Goal: Information Seeking & Learning: Learn about a topic

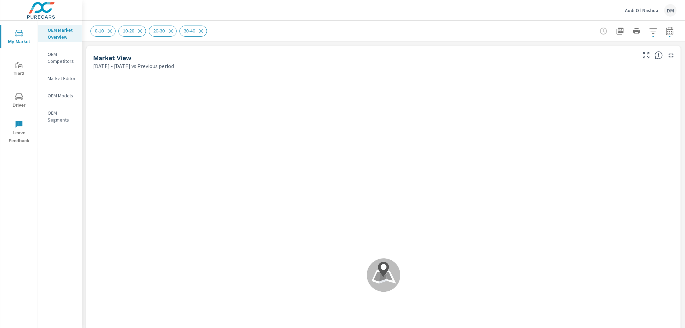
scroll to position [0, 0]
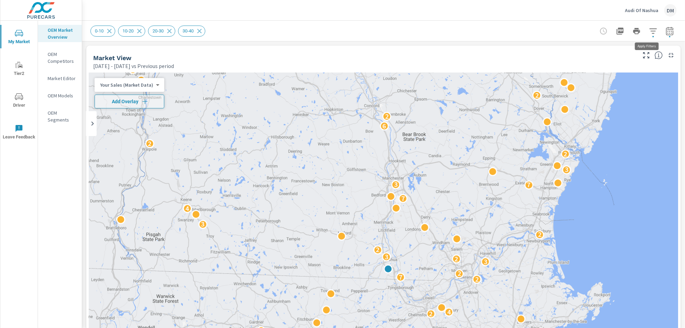
click at [649, 32] on icon "button" at bounding box center [653, 31] width 8 height 8
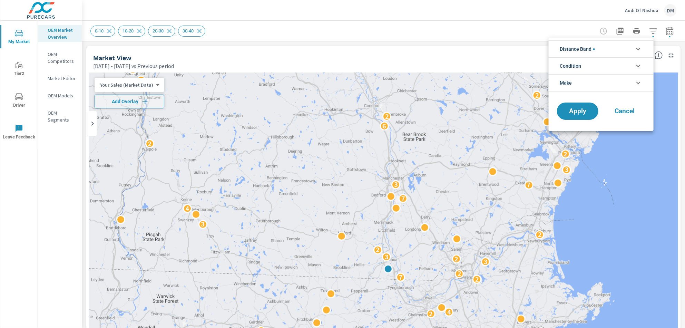
scroll to position [47, 0]
click at [636, 51] on icon "filter options" at bounding box center [638, 49] width 8 height 8
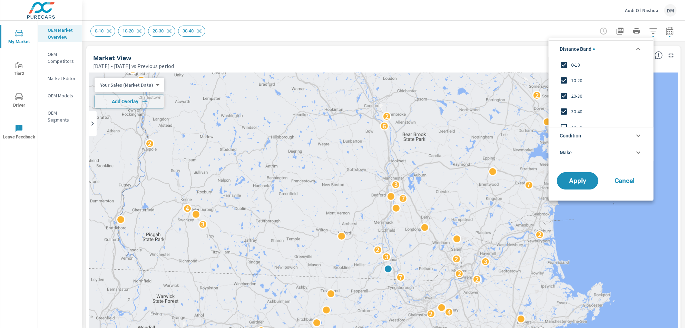
scroll to position [0, 0]
click at [565, 122] on input "filter options" at bounding box center [563, 127] width 14 height 14
click at [565, 120] on input "filter options" at bounding box center [563, 119] width 14 height 14
click at [568, 131] on span "Condition" at bounding box center [569, 136] width 21 height 17
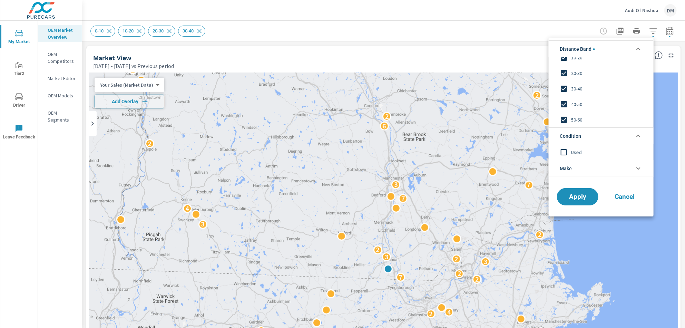
click at [564, 164] on span "Make" at bounding box center [565, 168] width 12 height 17
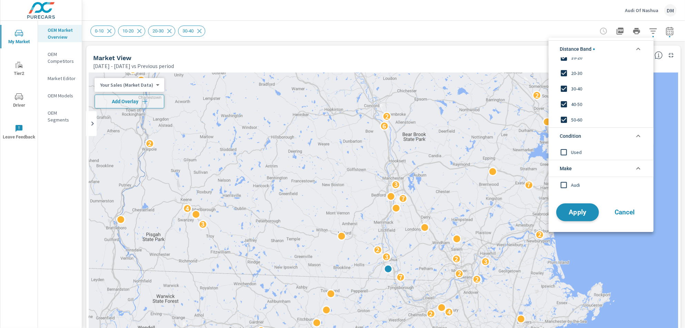
click at [571, 209] on span "Apply" at bounding box center [577, 212] width 28 height 7
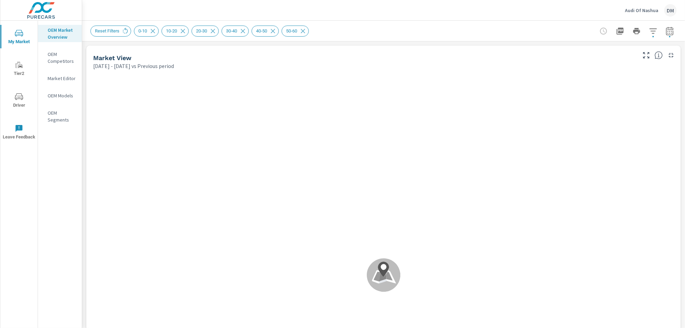
scroll to position [0, 0]
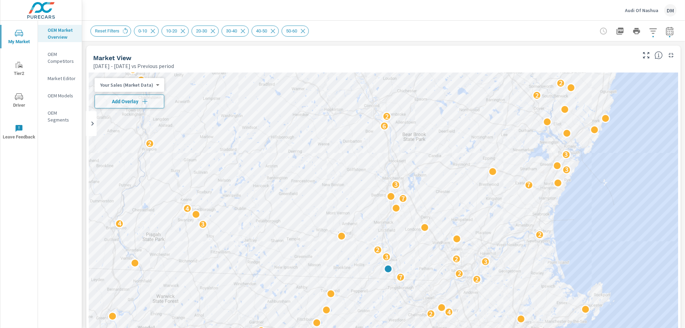
click at [649, 31] on icon "button" at bounding box center [652, 30] width 7 height 5
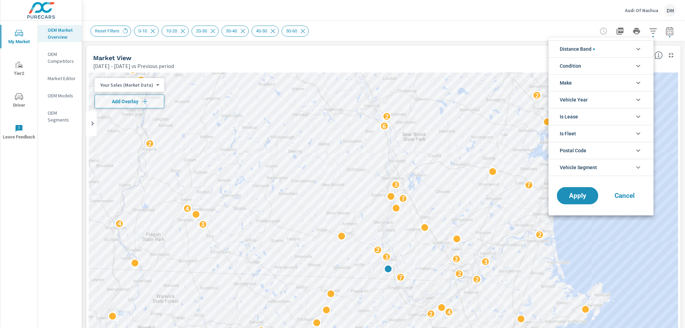
scroll to position [23, 0]
click at [620, 66] on li "Condition" at bounding box center [600, 65] width 105 height 17
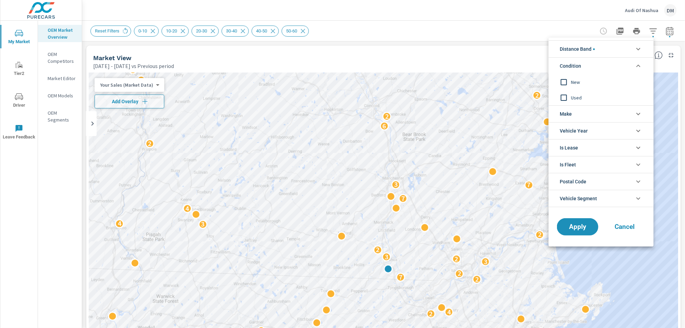
click at [564, 80] on input "filter options" at bounding box center [563, 82] width 14 height 14
click at [576, 111] on li "Make" at bounding box center [600, 113] width 105 height 17
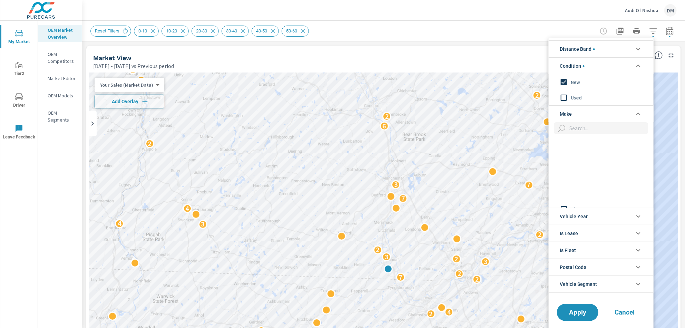
scroll to position [184, 0]
click at [565, 147] on input "filter options" at bounding box center [563, 148] width 14 height 14
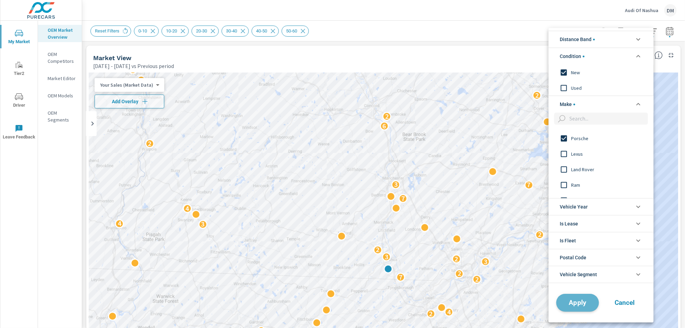
click at [582, 305] on span "Apply" at bounding box center [577, 302] width 28 height 7
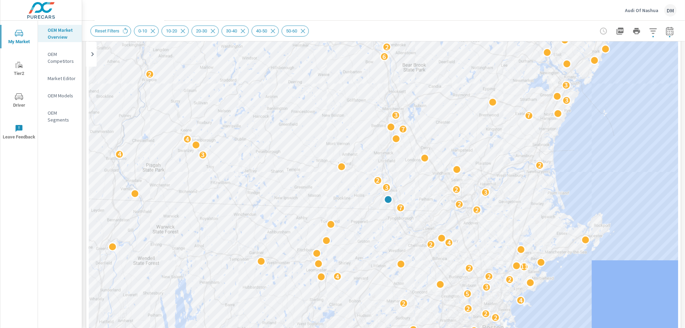
scroll to position [11, 0]
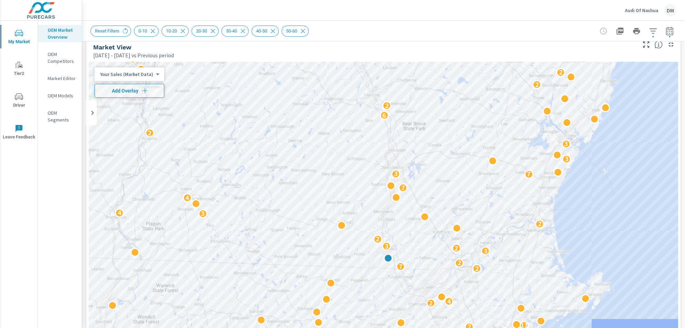
click at [140, 76] on body "My Market Tier2 Driver Leave Feedback OEM Market Overview OEM Competitors Marke…" at bounding box center [342, 164] width 685 height 328
click at [134, 97] on li "Total Market Sales" at bounding box center [127, 96] width 67 height 11
click at [137, 88] on icon "button" at bounding box center [140, 90] width 7 height 7
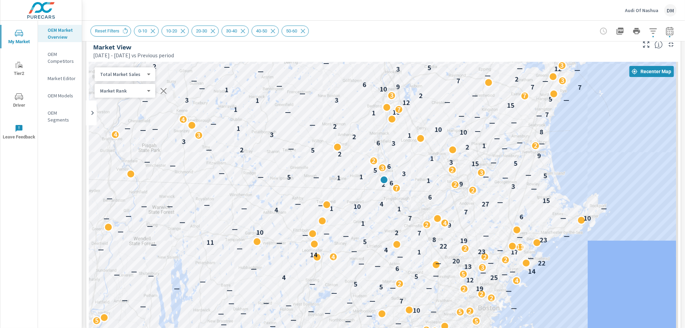
drag, startPoint x: 565, startPoint y: 257, endPoint x: 560, endPoint y: 177, distance: 80.1
click at [560, 177] on div "2 8 3 3 13 3 3 4 5 2 5 9 3 2 2 2 2 2 11 2 5 2 6 5 6 7 5 3 2 7 9 2 2 3 2 2 2 5 5…" at bounding box center [635, 319] width 513 height 289
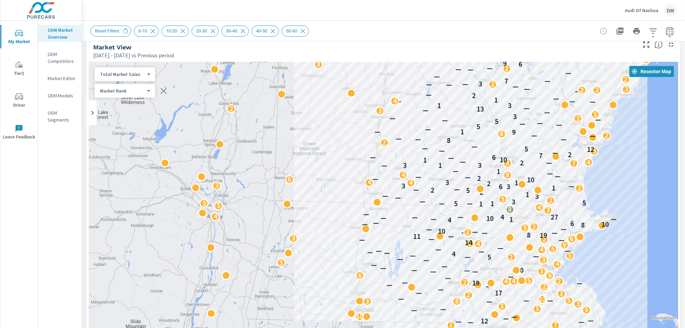
click at [649, 30] on icon "button" at bounding box center [653, 31] width 8 height 8
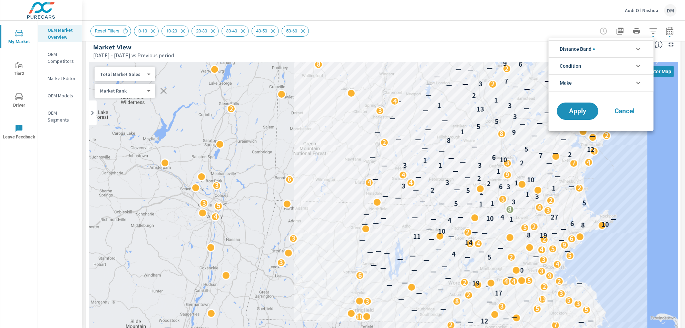
scroll to position [54, 0]
click at [414, 21] on div at bounding box center [342, 164] width 685 height 328
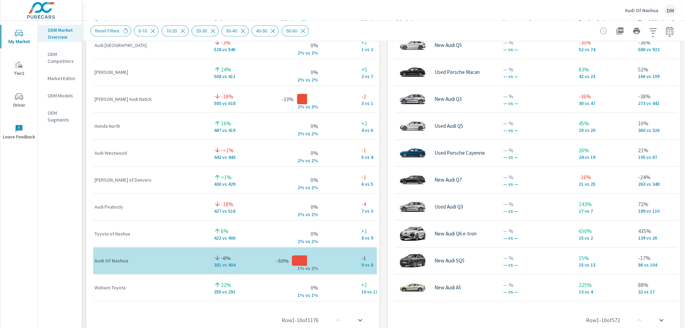
scroll to position [0, 0]
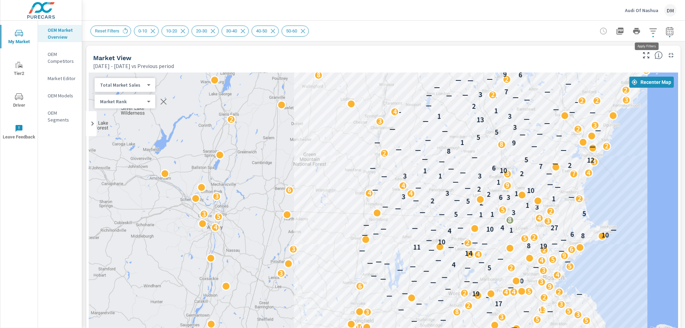
click at [649, 31] on icon "button" at bounding box center [653, 31] width 8 height 8
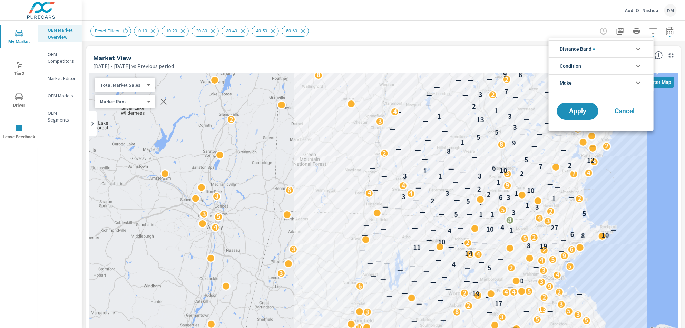
scroll to position [54, 0]
click at [621, 68] on li "Condition" at bounding box center [600, 65] width 105 height 17
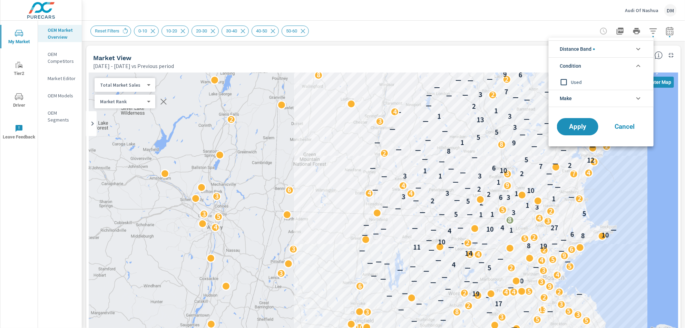
click at [610, 100] on li "Make" at bounding box center [600, 98] width 105 height 17
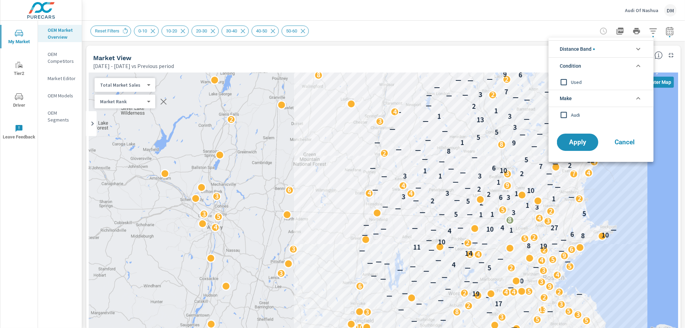
click at [601, 49] on li "Distance Band" at bounding box center [600, 48] width 105 height 17
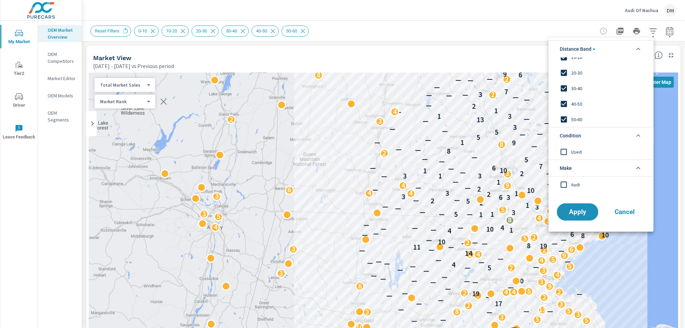
scroll to position [0, 0]
click at [576, 215] on span "Apply" at bounding box center [577, 212] width 28 height 7
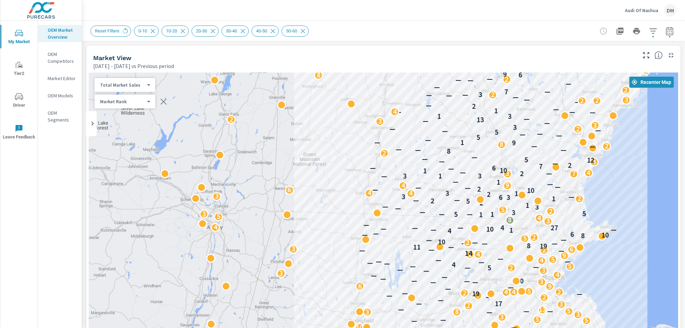
click at [649, 31] on icon "button" at bounding box center [652, 30] width 7 height 5
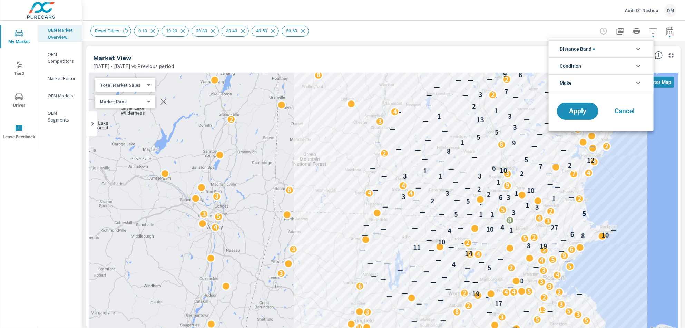
scroll to position [23, 0]
click at [635, 48] on icon "filter options" at bounding box center [638, 49] width 8 height 8
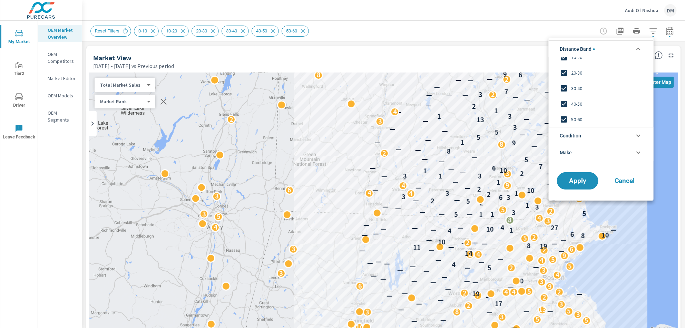
scroll to position [0, 0]
click at [587, 135] on li "Condition" at bounding box center [600, 135] width 105 height 17
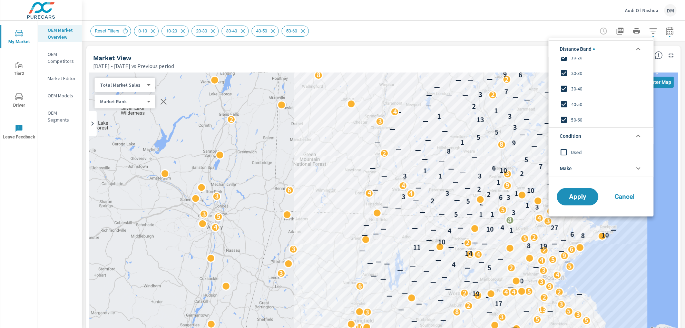
click at [580, 169] on li "Make" at bounding box center [600, 168] width 105 height 17
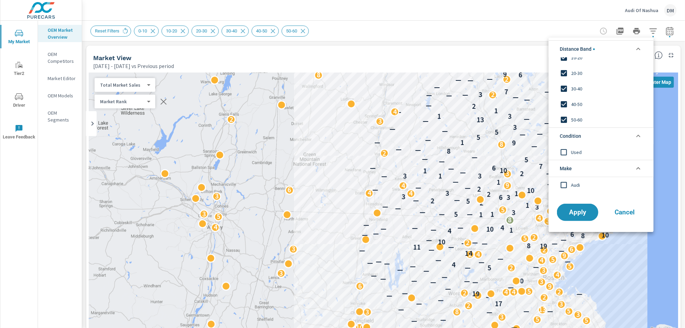
click at [416, 7] on div at bounding box center [342, 164] width 685 height 328
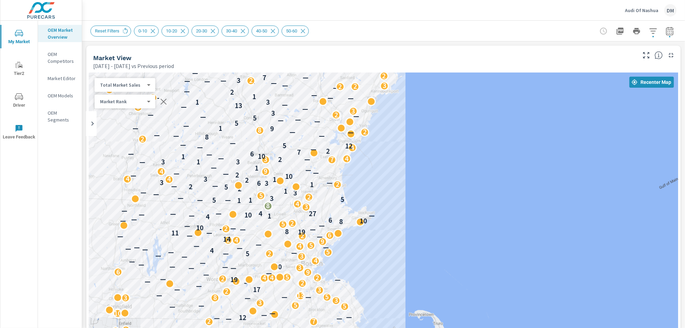
drag, startPoint x: 622, startPoint y: 159, endPoint x: 365, endPoint y: 145, distance: 257.3
click at [365, 145] on div "2 3 8 6 2 4 4 4 4 12 7 3 3 4 4 11 5 13 5 2 3 7 10 6 3 9 5 2 5 2 3 5 4 11 11 19 …" at bounding box center [383, 263] width 589 height 383
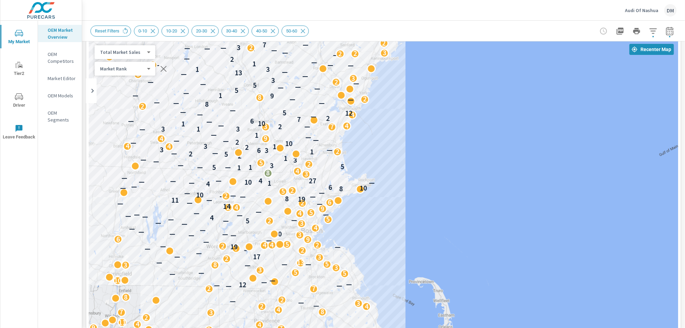
scroll to position [24, 0]
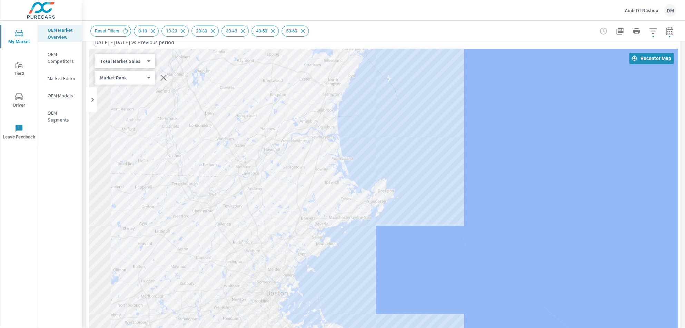
drag, startPoint x: 358, startPoint y: 173, endPoint x: 479, endPoint y: 154, distance: 122.1
click at [572, 158] on div "2 3 8 6 2 4 4 4 4 12 7 3 3 4 4 11 5 13 5 2 3 7 10 6 3 9 5 2 5 2 3 5 4 11 11 19 …" at bounding box center [383, 240] width 589 height 383
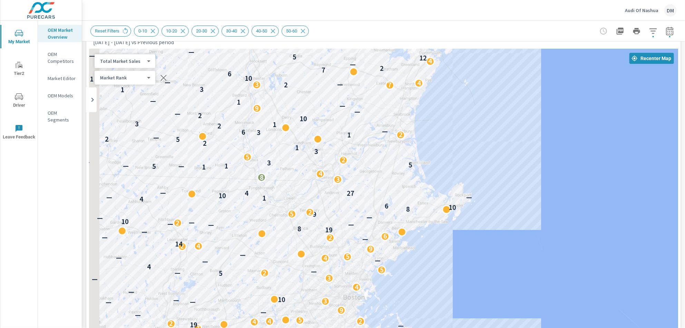
drag, startPoint x: 411, startPoint y: 144, endPoint x: 484, endPoint y: 141, distance: 72.5
click at [484, 141] on div "2 3 8 6 2 4 4 4 4 12 7 3 3 4 4 11 5 13 5 2 3 7 10 6 3 9 5 2 5 2 3 5 4 11 11 19 …" at bounding box center [383, 240] width 589 height 383
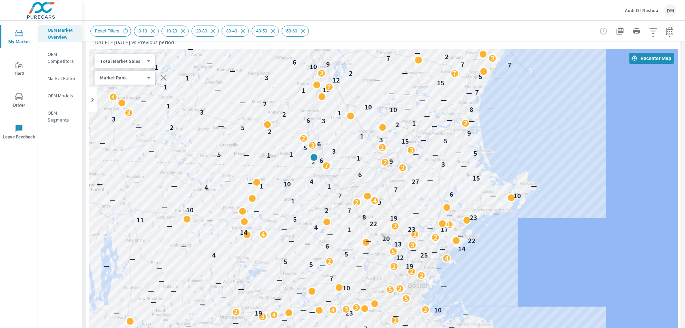
drag, startPoint x: 318, startPoint y: 168, endPoint x: 366, endPoint y: 167, distance: 48.3
click at [366, 167] on div "3 2 5 10 3 3 5 3 2 2 5 2 5 7 3 9 2 3 2 2 2 6 3 25 7 2 7 6 4 3 3 9 — 2 7 4 — — 2…" at bounding box center [383, 240] width 589 height 383
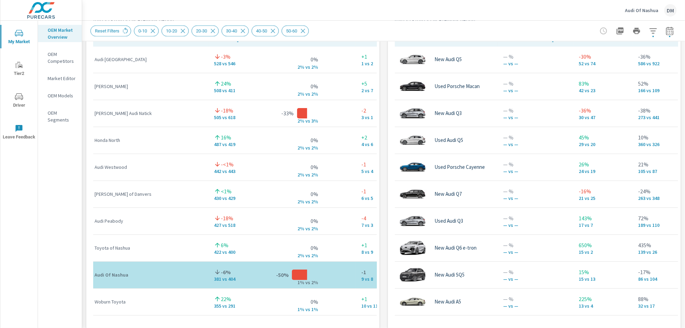
scroll to position [347, 0]
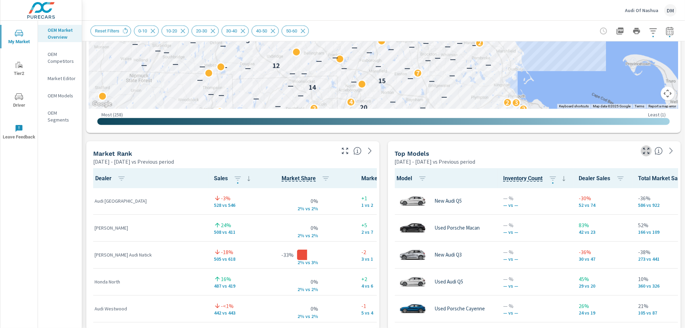
click at [642, 150] on icon "button" at bounding box center [646, 151] width 8 height 8
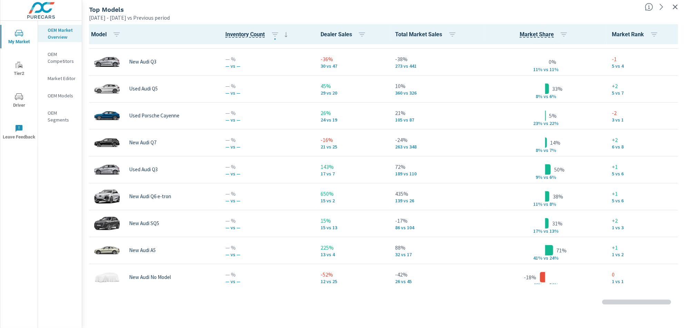
scroll to position [63, 0]
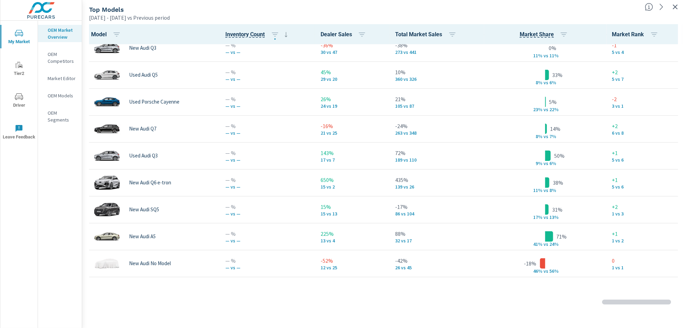
scroll to position [277, 0]
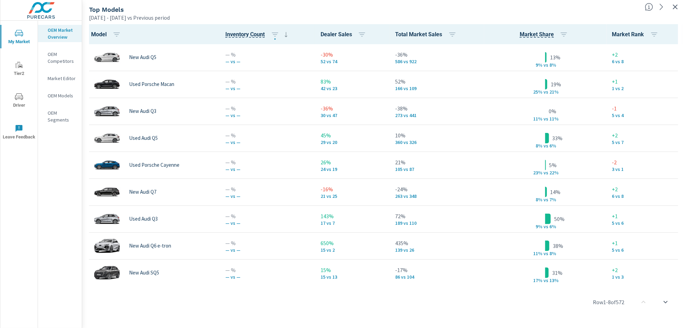
scroll to position [0, 0]
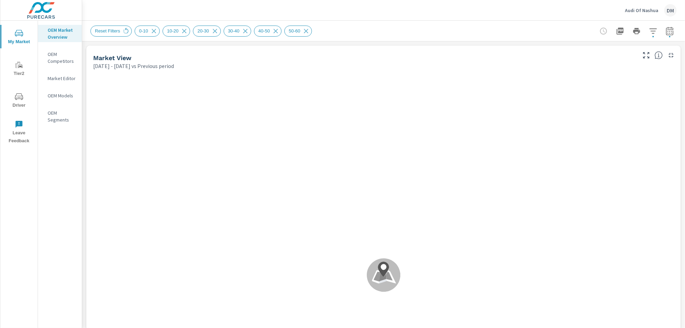
scroll to position [0, 0]
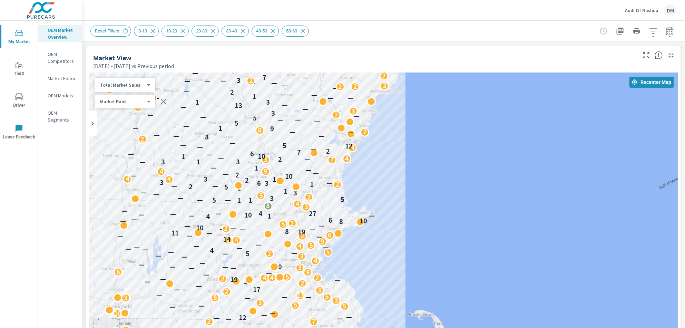
click at [633, 9] on p "Audi Of Nashua" at bounding box center [642, 10] width 34 height 6
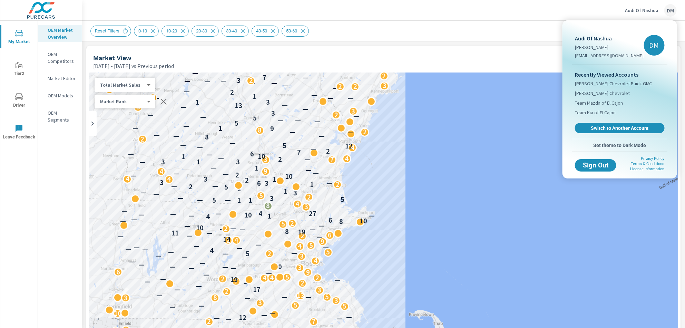
click at [57, 58] on div at bounding box center [342, 164] width 685 height 328
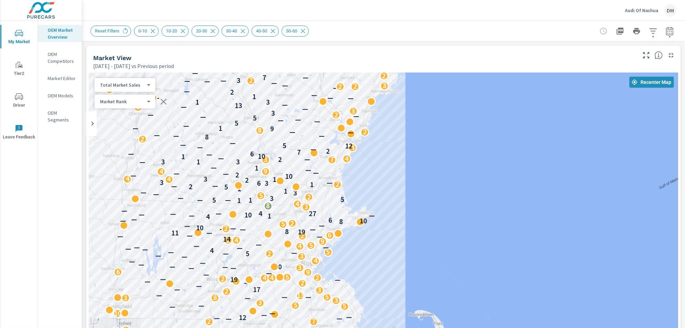
click at [53, 59] on p "OEM Competitors" at bounding box center [62, 58] width 29 height 14
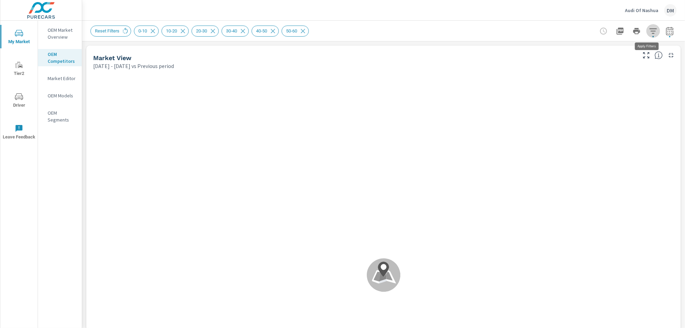
click at [649, 31] on icon "button" at bounding box center [652, 30] width 7 height 5
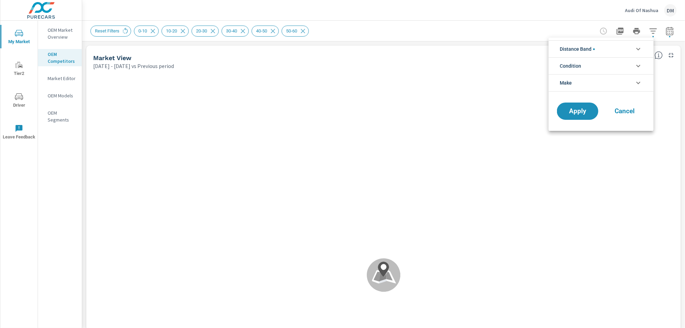
scroll to position [23, 0]
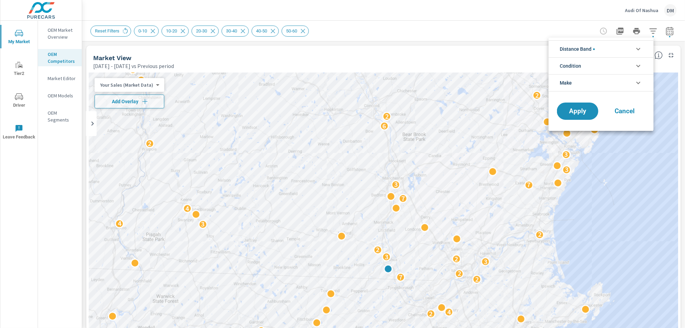
click at [640, 52] on icon "filter options" at bounding box center [638, 49] width 8 height 8
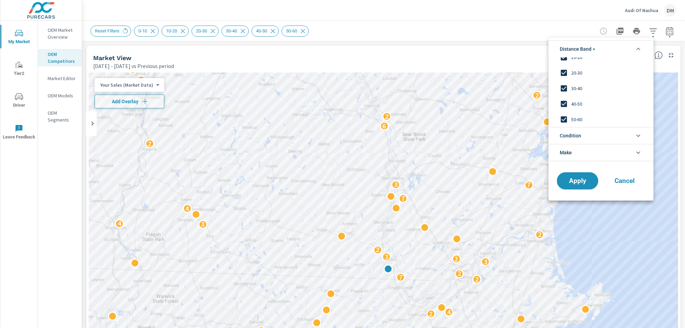
scroll to position [0, 0]
click at [618, 133] on li "Condition" at bounding box center [600, 135] width 105 height 17
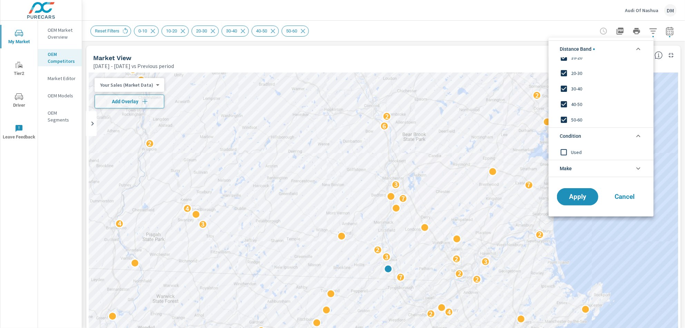
click at [601, 168] on li "Make" at bounding box center [600, 168] width 105 height 17
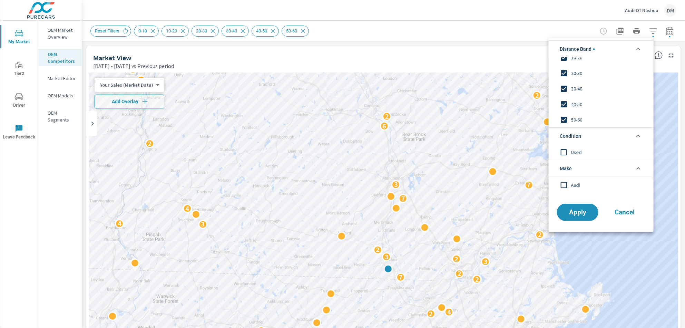
scroll to position [0, 0]
click at [119, 31] on div at bounding box center [342, 164] width 685 height 328
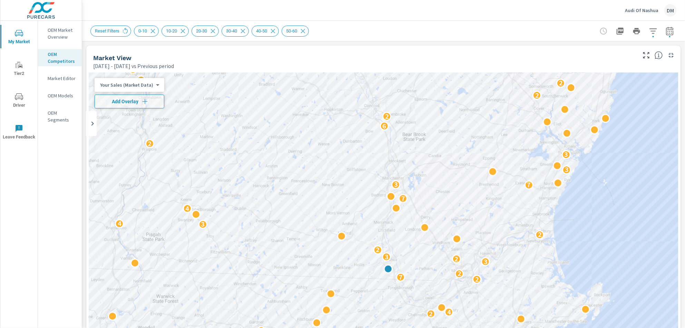
click at [122, 31] on div "Distance Band 0-10 10-20 20-30 30-40 40-50 50-60 Condition Used Make Audi Apply…" at bounding box center [342, 164] width 685 height 328
click at [119, 30] on span "Reset Filters" at bounding box center [107, 30] width 33 height 5
click at [638, 10] on p "Audi Of Nashua" at bounding box center [642, 10] width 34 height 6
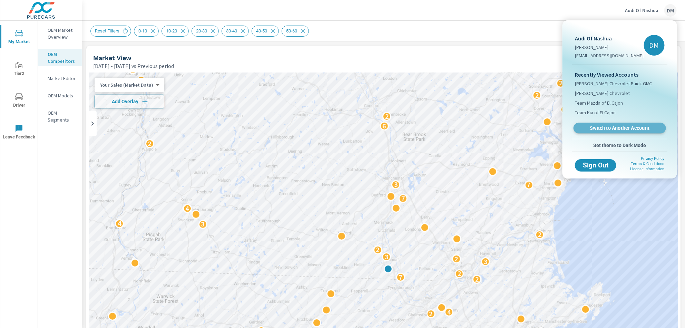
click at [591, 125] on span "Switch to Another Account" at bounding box center [619, 128] width 84 height 7
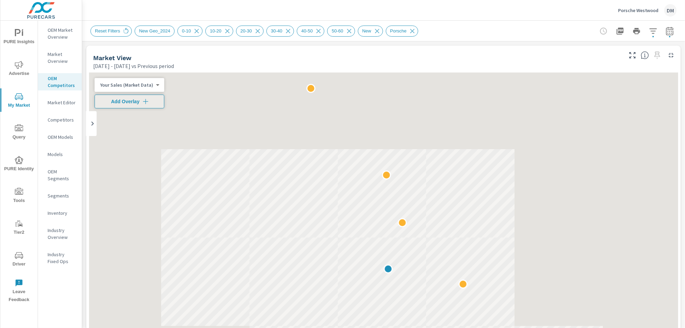
scroll to position [0, 0]
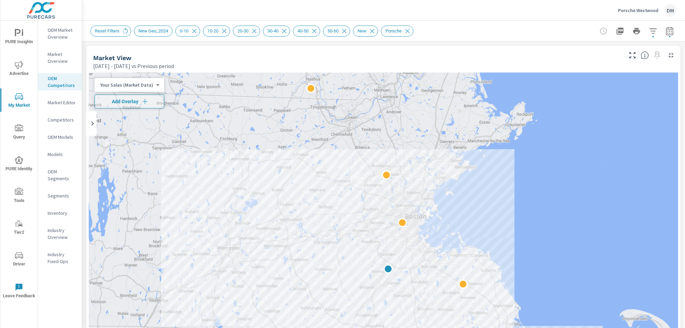
click at [147, 83] on body "PURE Insights Advertise My Market Query PURE Identity Tools Tier2 Driver Leave …" at bounding box center [342, 164] width 685 height 328
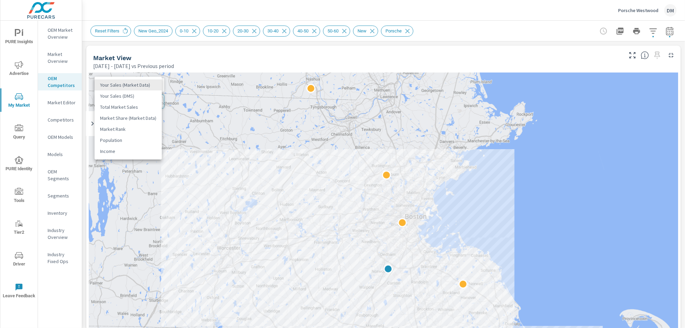
click at [133, 107] on li "Total Market Sales" at bounding box center [127, 106] width 67 height 11
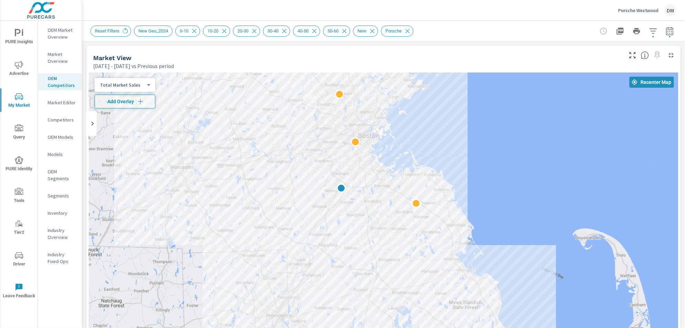
drag, startPoint x: 480, startPoint y: 255, endPoint x: 433, endPoint y: 173, distance: 94.2
click at [433, 173] on div at bounding box center [383, 263] width 589 height 383
click at [649, 33] on icon "button" at bounding box center [652, 30] width 7 height 5
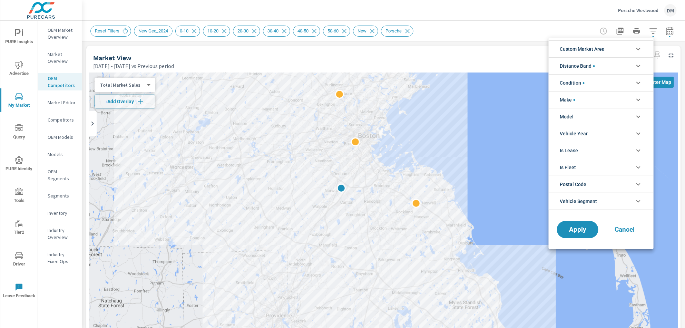
click at [631, 67] on li "Distance Band" at bounding box center [600, 65] width 105 height 17
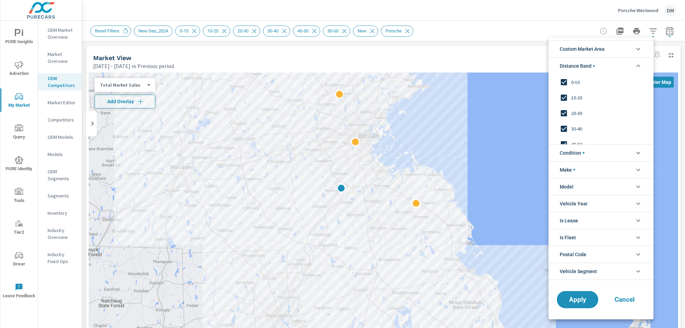
scroll to position [23, 0]
click at [605, 149] on li "Condition" at bounding box center [600, 152] width 105 height 17
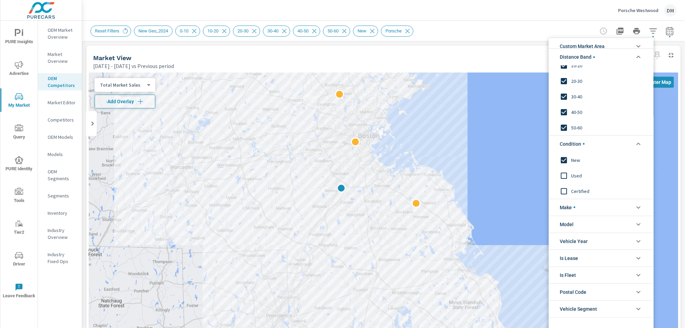
scroll to position [11, 0]
click at [582, 205] on li "Make" at bounding box center [600, 205] width 105 height 17
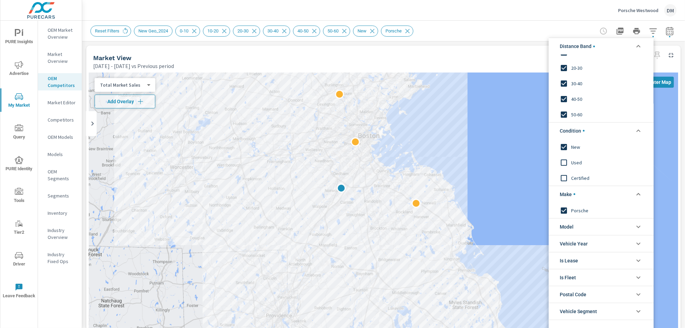
scroll to position [26, 0]
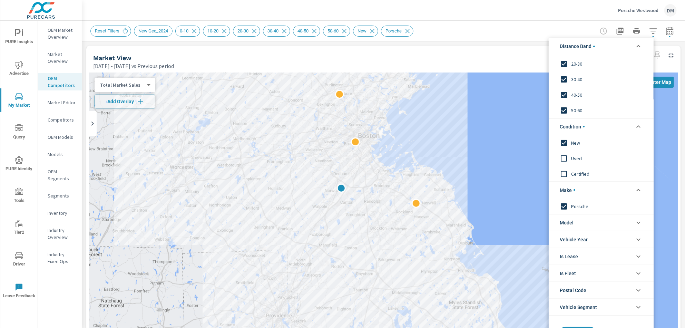
click at [544, 23] on div at bounding box center [342, 164] width 685 height 328
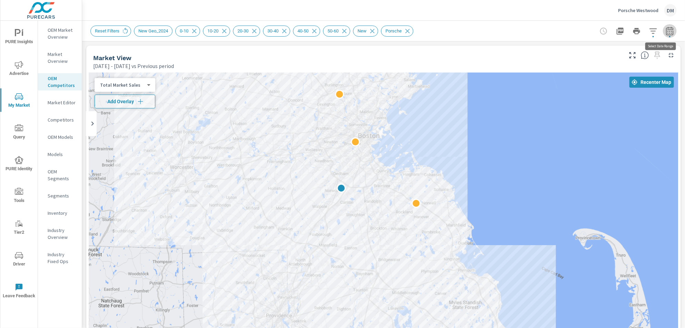
click at [665, 31] on icon "button" at bounding box center [669, 31] width 8 height 8
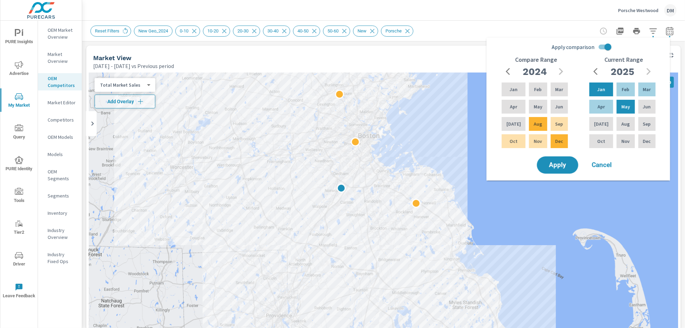
click at [598, 47] on input "Apply comparison" at bounding box center [607, 46] width 39 height 13
checkbox input "false"
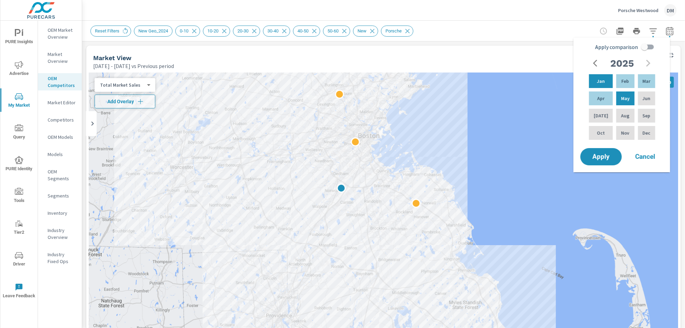
click at [595, 63] on icon "button" at bounding box center [597, 63] width 8 height 8
click at [645, 131] on p "Dec" at bounding box center [646, 132] width 8 height 7
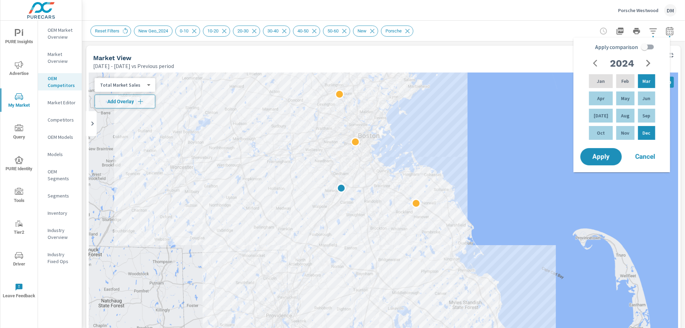
click at [646, 60] on icon "button" at bounding box center [648, 63] width 8 height 8
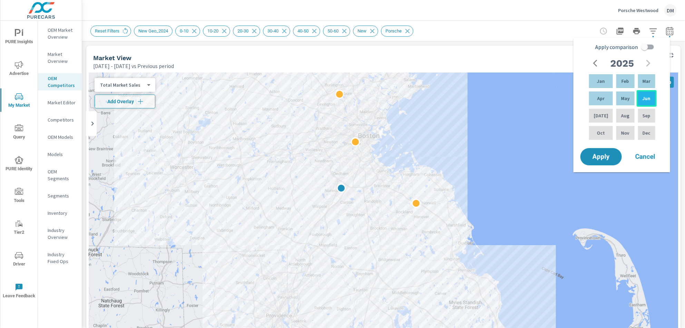
click at [645, 99] on p "Jun" at bounding box center [646, 98] width 8 height 7
click at [600, 156] on span "Apply" at bounding box center [601, 156] width 28 height 7
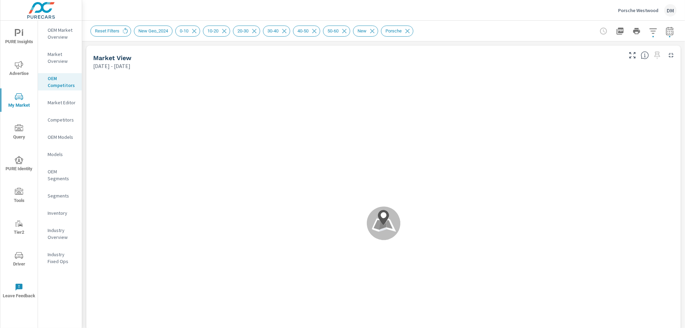
scroll to position [0, 0]
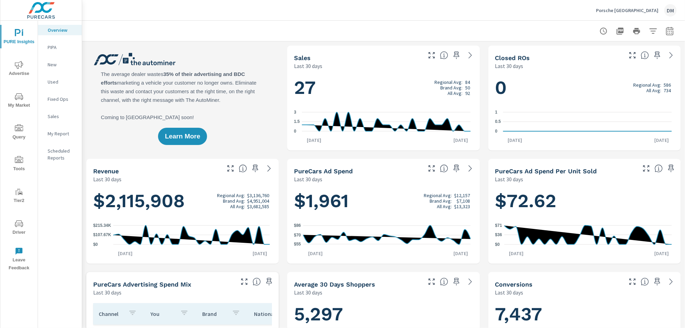
scroll to position [0, 0]
click at [22, 69] on icon "nav menu" at bounding box center [19, 65] width 8 height 8
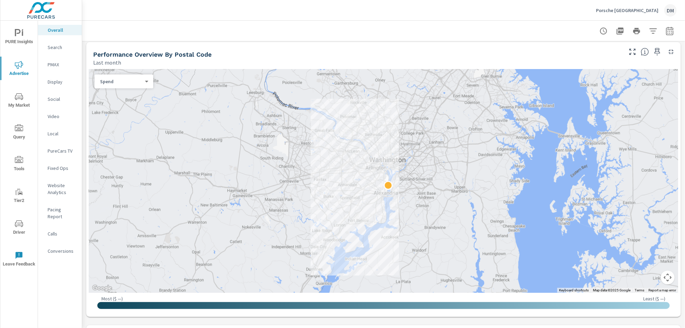
scroll to position [236, 0]
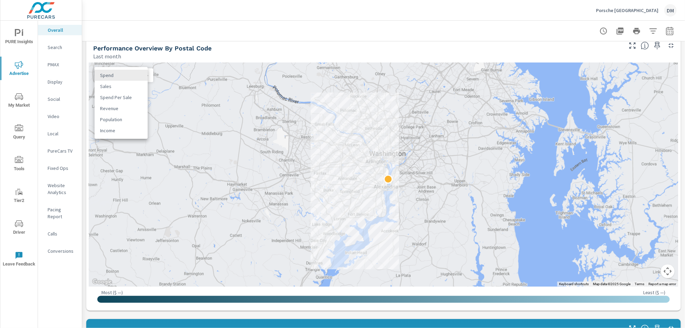
click at [139, 76] on body "PURE Insights Advertise My Market Query Tools Tier2 Driver Leave Feedback Overa…" at bounding box center [342, 164] width 685 height 328
click at [130, 97] on li "Spend Per Sale" at bounding box center [120, 97] width 53 height 11
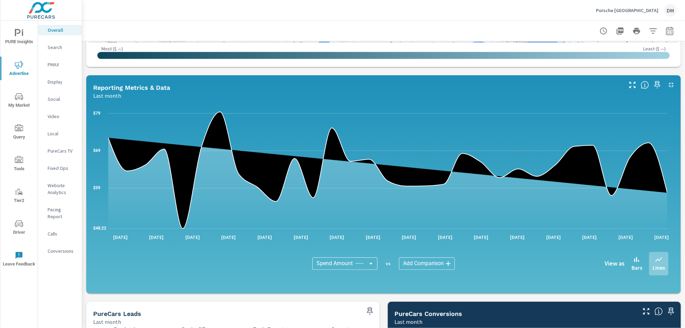
scroll to position [486, 0]
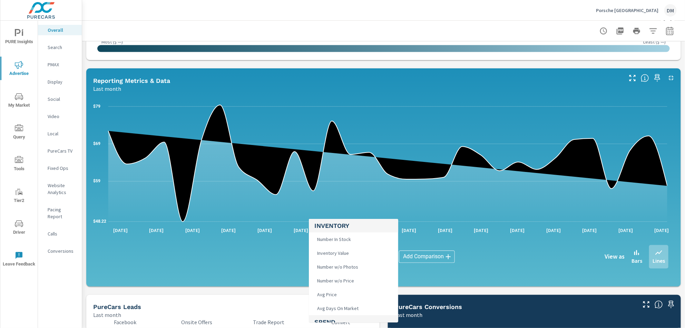
click at [357, 255] on body "PURE Insights Advertise My Market Query Tools Tier2 Driver Leave Feedback Overa…" at bounding box center [342, 164] width 685 height 328
click at [344, 303] on li "VDP Views" at bounding box center [353, 303] width 89 height 14
type input "VDP Views"
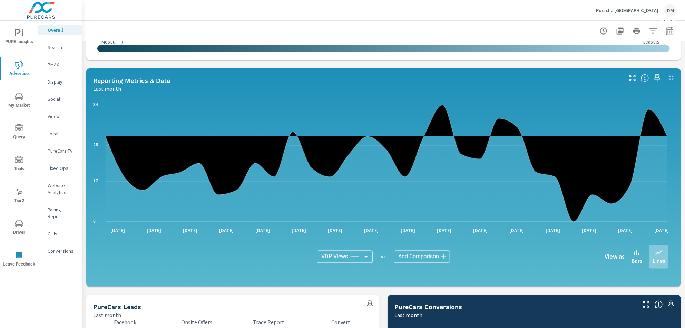
click at [434, 254] on body "PURE Insights Advertise My Market Query Tools Tier2 Driver Leave Feedback Overa…" at bounding box center [342, 164] width 685 height 328
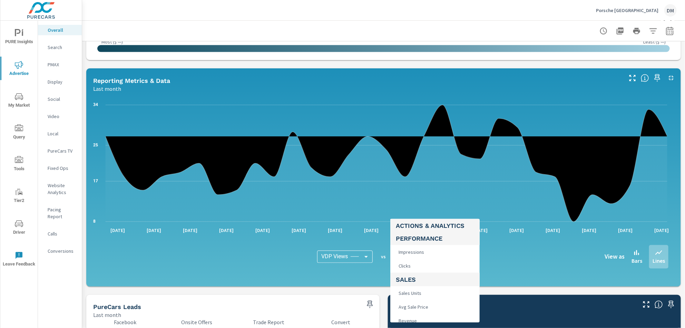
scroll to position [276, 0]
click at [424, 280] on li "Sales Units" at bounding box center [434, 279] width 89 height 14
type input "Sales Units"
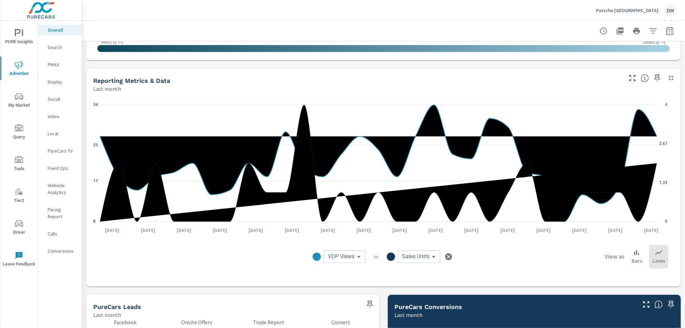
click at [355, 255] on body "PURE Insights Advertise My Market Query Tools Tier2 Driver Leave Feedback Overa…" at bounding box center [342, 164] width 685 height 328
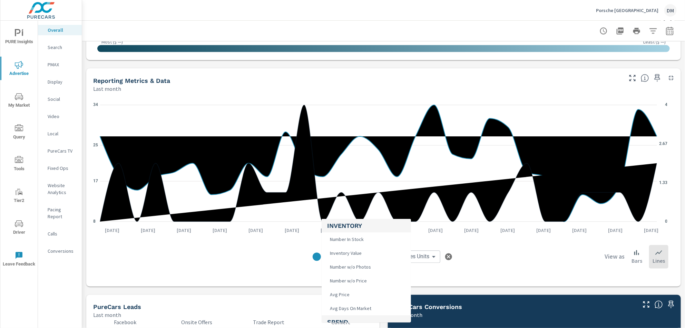
scroll to position [92, 0]
click at [259, 257] on div at bounding box center [342, 164] width 685 height 328
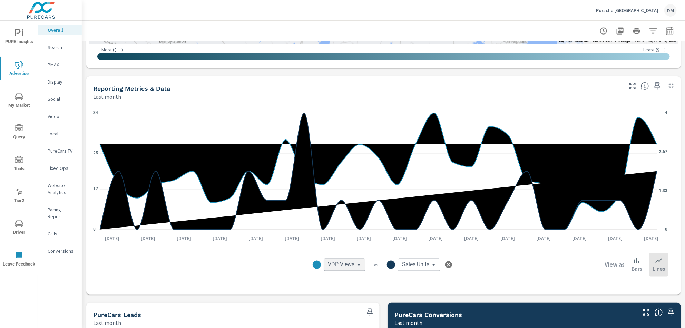
scroll to position [472, 0]
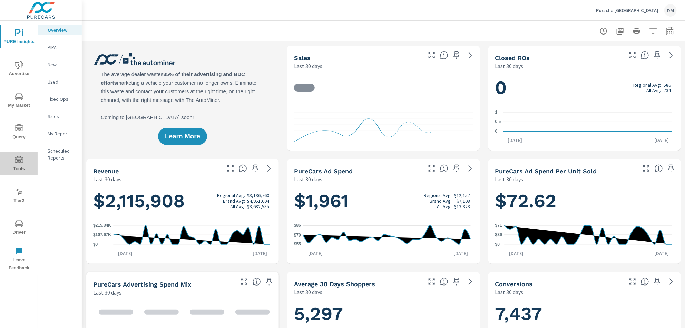
click at [18, 164] on span "Tools" at bounding box center [18, 164] width 33 height 17
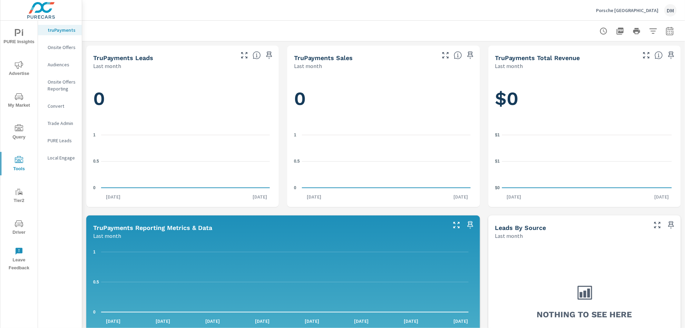
click at [18, 104] on span "My Market" at bounding box center [18, 100] width 33 height 17
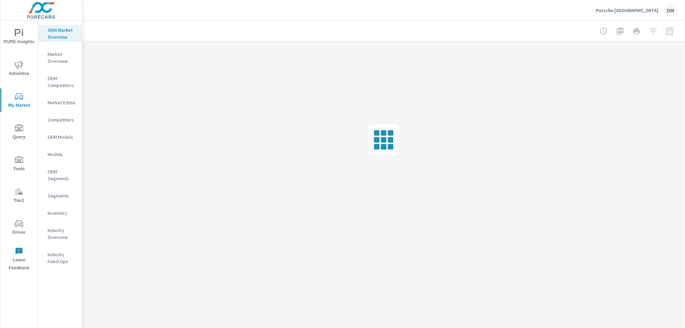
click at [60, 211] on p "Inventory" at bounding box center [62, 212] width 29 height 7
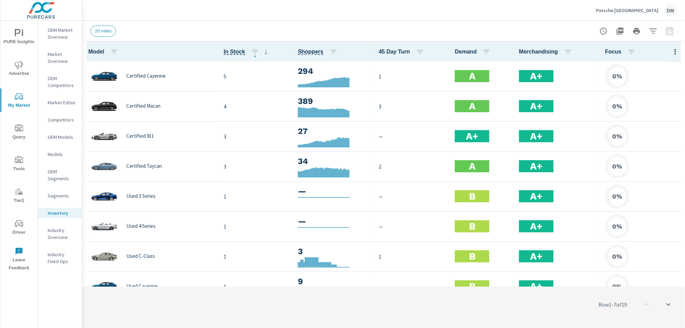
scroll to position [0, 0]
click at [671, 53] on icon "button" at bounding box center [675, 51] width 8 height 8
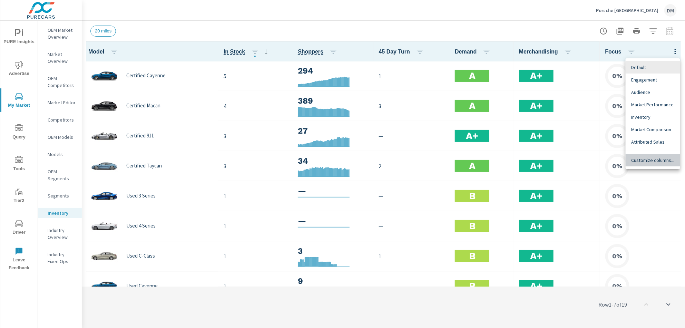
click at [655, 160] on span "Customize columns..." at bounding box center [652, 160] width 43 height 7
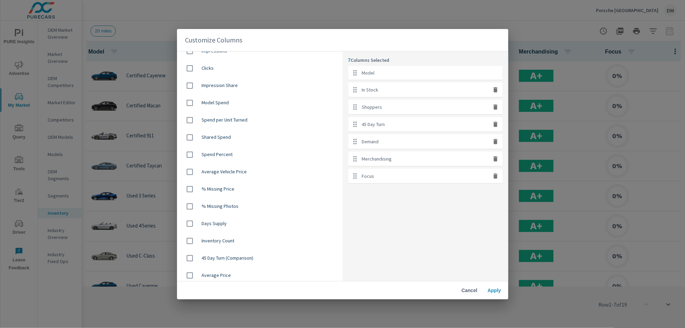
scroll to position [368, 0]
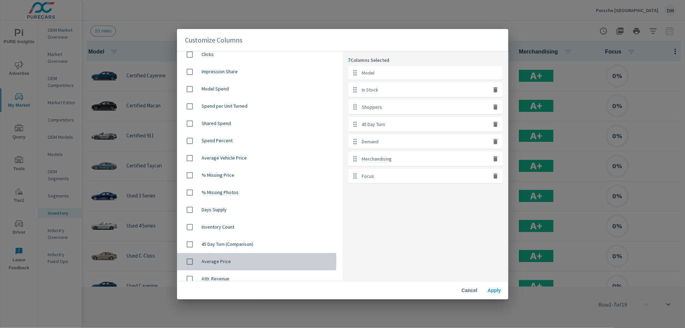
click at [226, 260] on span "Average Price" at bounding box center [269, 261] width 135 height 7
checkbox input "true"
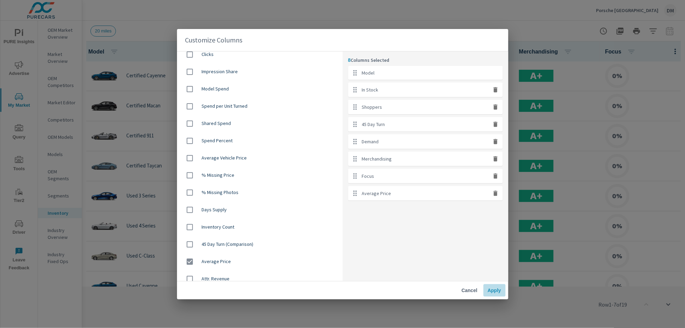
click at [492, 290] on span "Apply" at bounding box center [494, 290] width 17 height 6
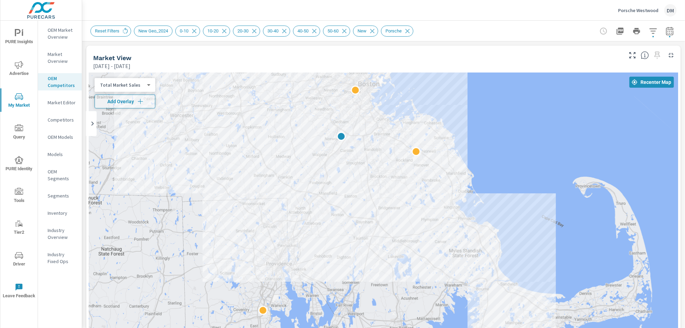
scroll to position [0, 0]
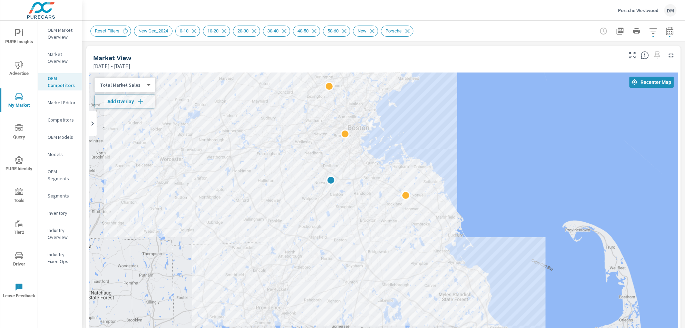
drag, startPoint x: 504, startPoint y: 109, endPoint x: 493, endPoint y: 154, distance: 46.4
click at [493, 154] on div at bounding box center [383, 212] width 589 height 280
click at [140, 99] on icon "button" at bounding box center [140, 101] width 7 height 7
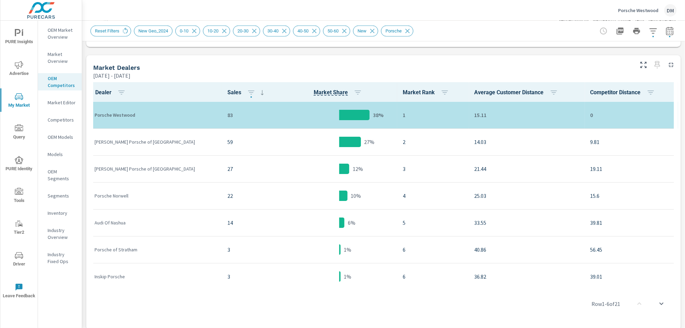
scroll to position [335, 0]
